Goal: Task Accomplishment & Management: Use online tool/utility

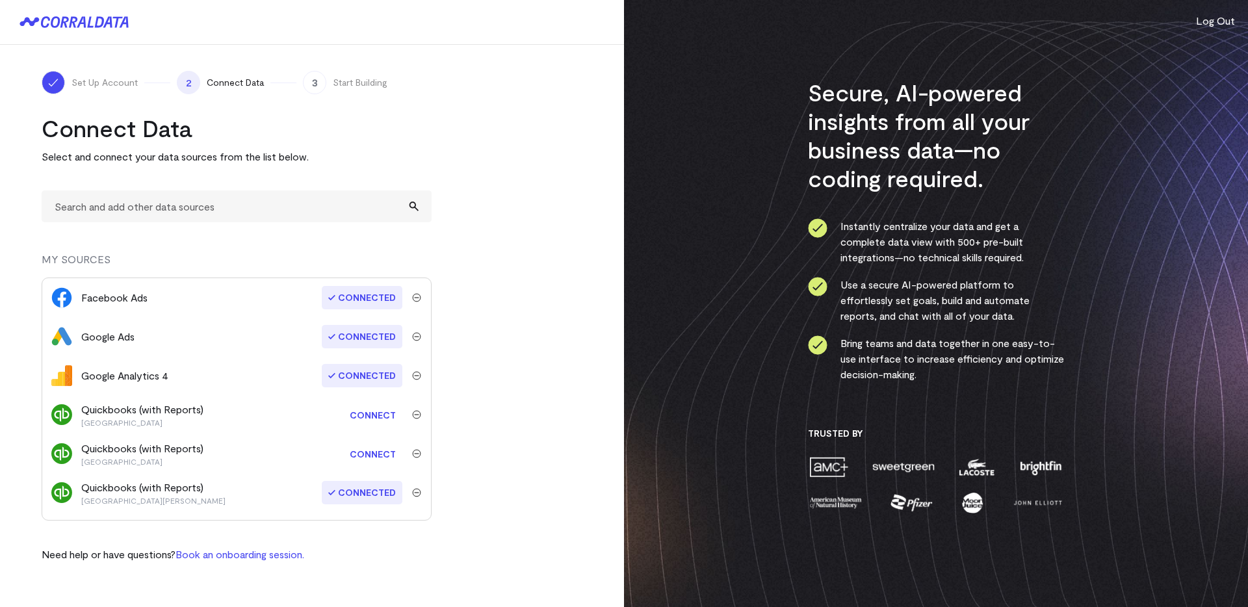
click at [368, 411] on link "Connect" at bounding box center [372, 415] width 59 height 24
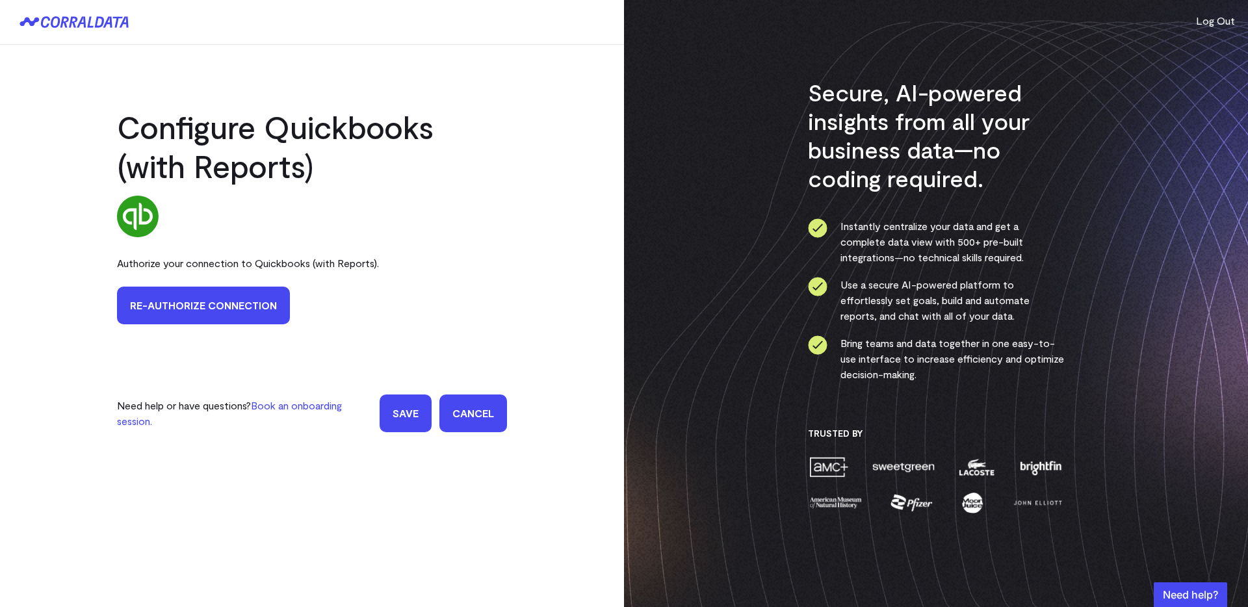
click at [420, 407] on input "Save" at bounding box center [406, 413] width 52 height 38
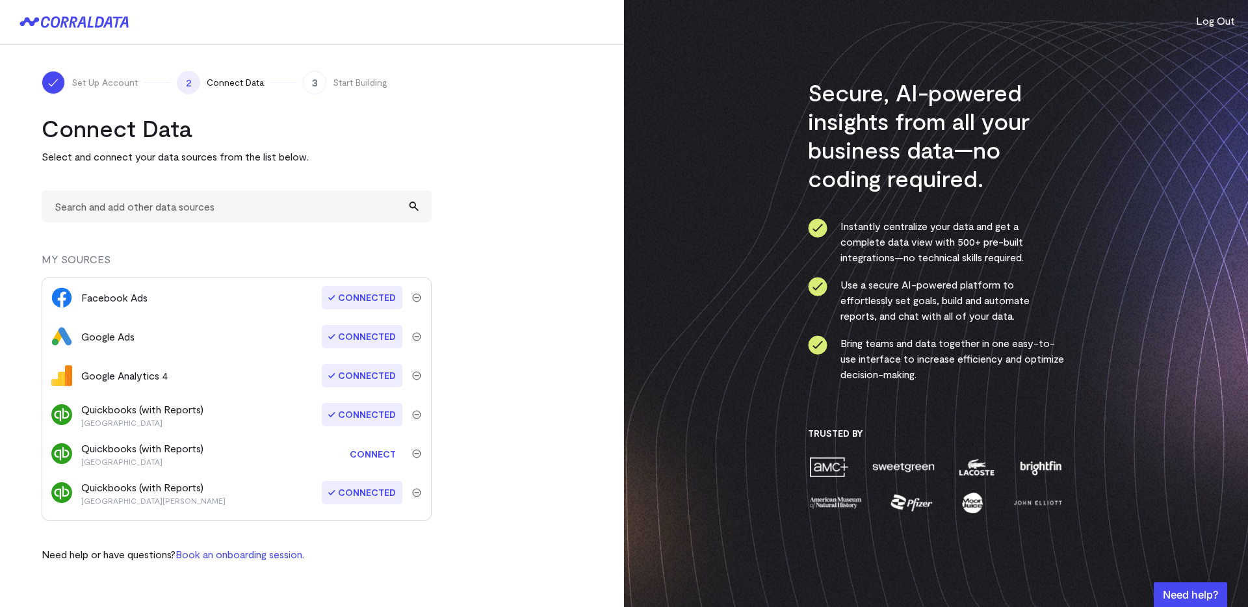
click at [412, 415] on img "submit" at bounding box center [416, 414] width 9 height 9
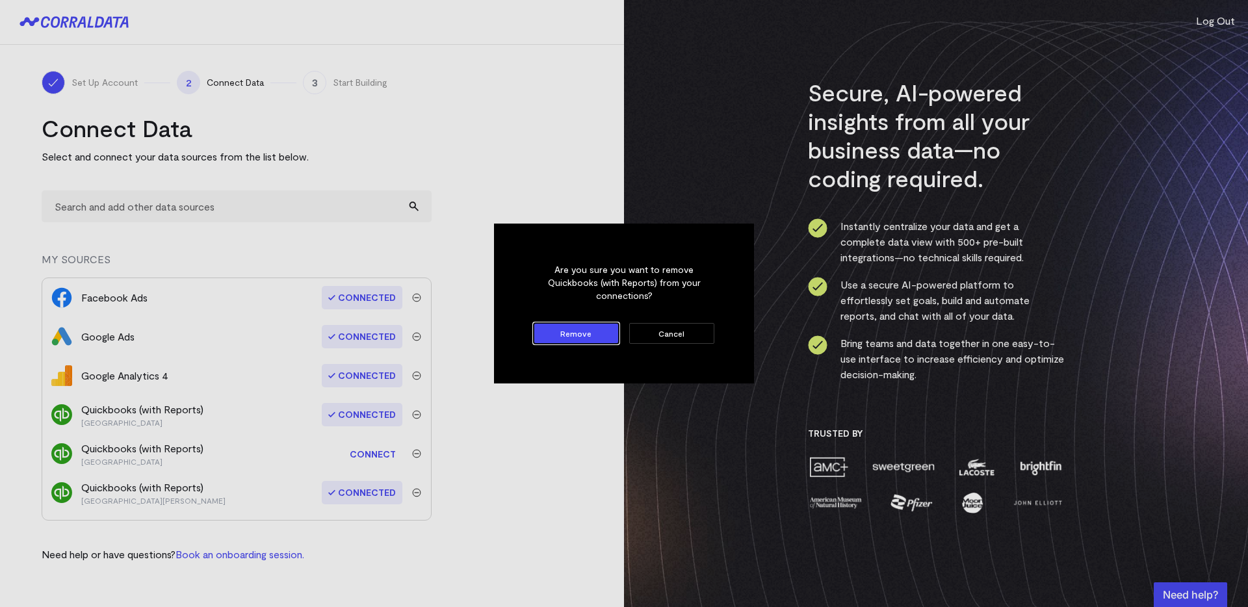
click at [494, 355] on dialog "Are you sure you want to remove Quickbooks (with Reports) from your connections…" at bounding box center [624, 304] width 260 height 160
click at [494, 383] on dialog "Are you sure you want to remove Quickbooks (with Reports) from your connections…" at bounding box center [624, 304] width 260 height 160
click at [656, 339] on button "Cancel" at bounding box center [671, 333] width 85 height 21
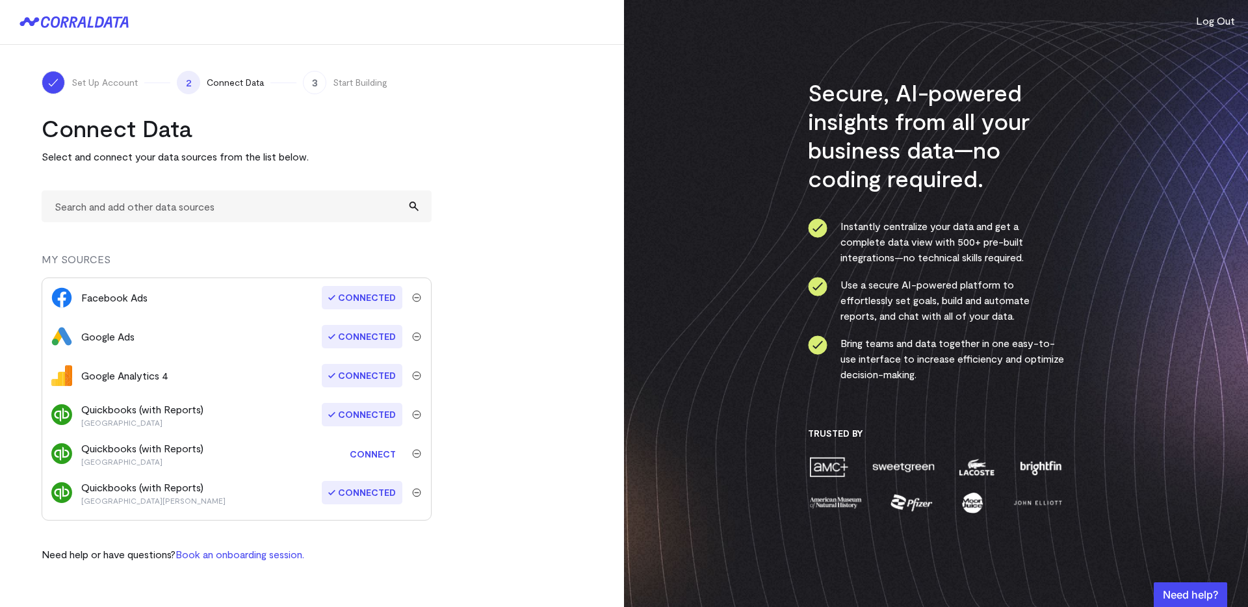
click at [374, 450] on link "Connect" at bounding box center [372, 454] width 59 height 24
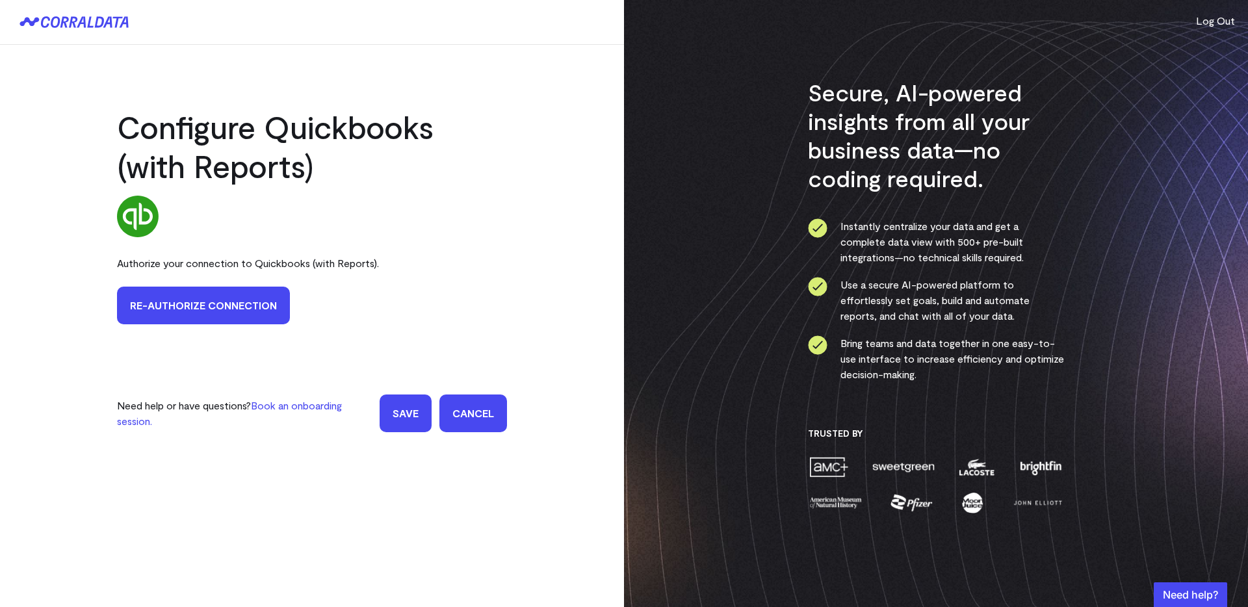
click at [235, 307] on link "Re-authorize Connection" at bounding box center [203, 306] width 173 height 38
